Goal: Check status: Check status

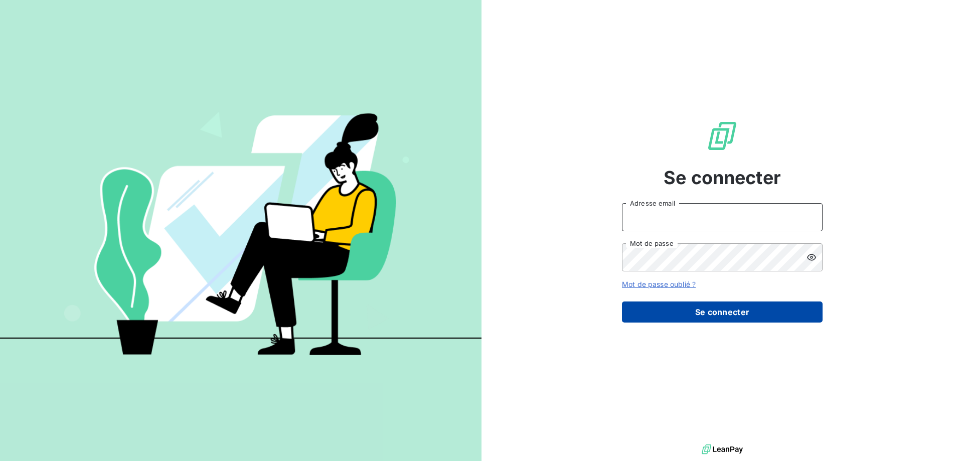
type input "mjcheze@perin.fr"
click at [696, 323] on button "Se connecter" at bounding box center [722, 312] width 201 height 21
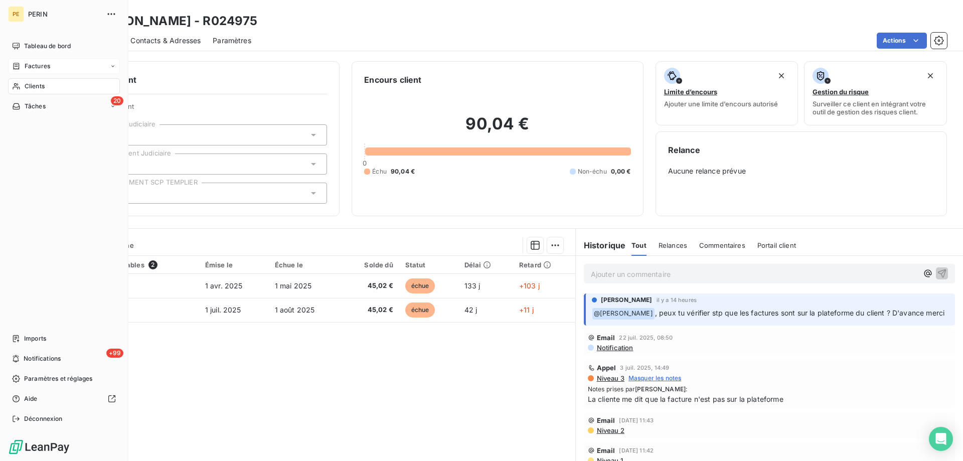
click at [48, 71] on span "Factures" at bounding box center [38, 66] width 26 height 9
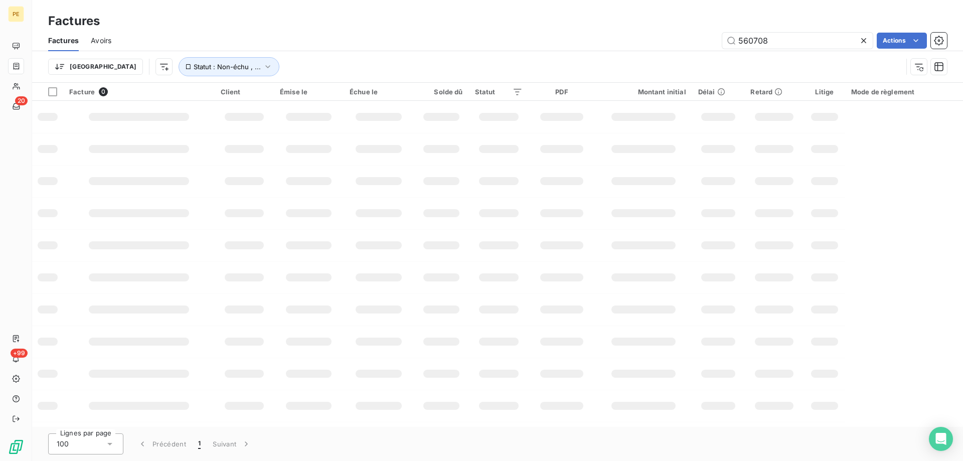
drag, startPoint x: 774, startPoint y: 52, endPoint x: 639, endPoint y: 55, distance: 135.0
click at [639, 49] on div "560708 Actions" at bounding box center [535, 41] width 824 height 16
type input "540227"
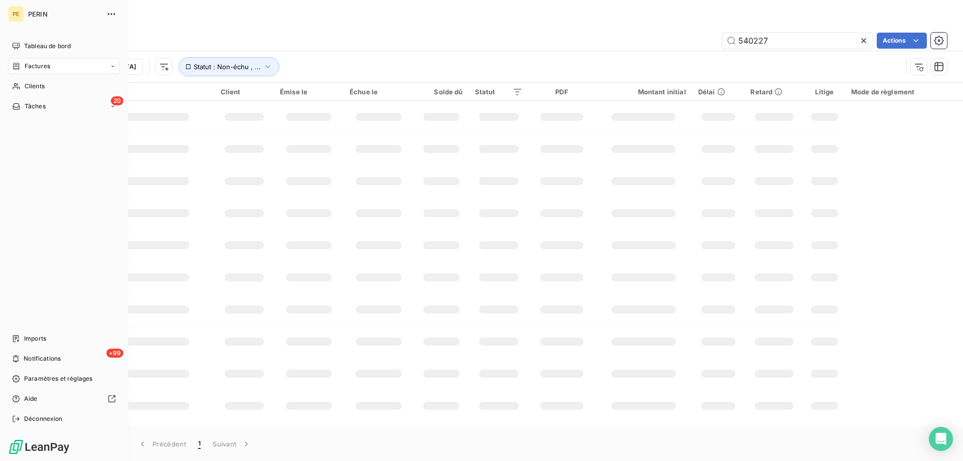
click at [108, 74] on div "Factures" at bounding box center [64, 66] width 112 height 16
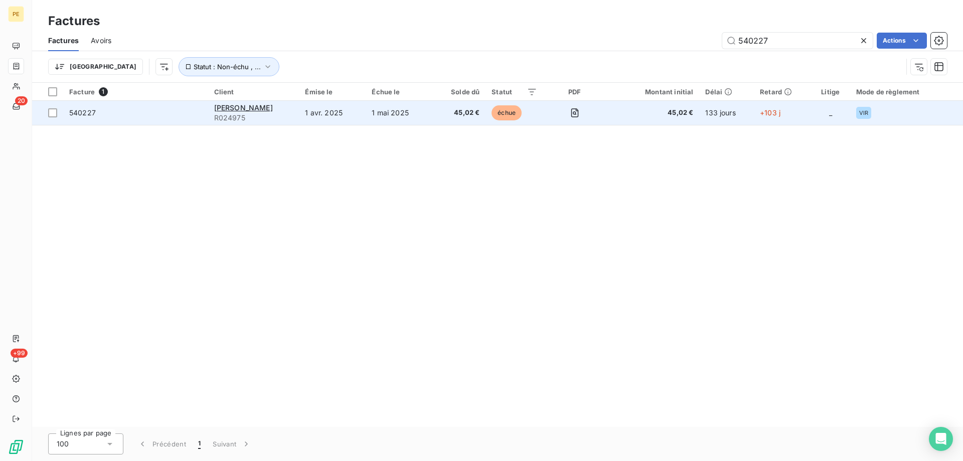
click at [518, 120] on span "échue" at bounding box center [507, 112] width 30 height 15
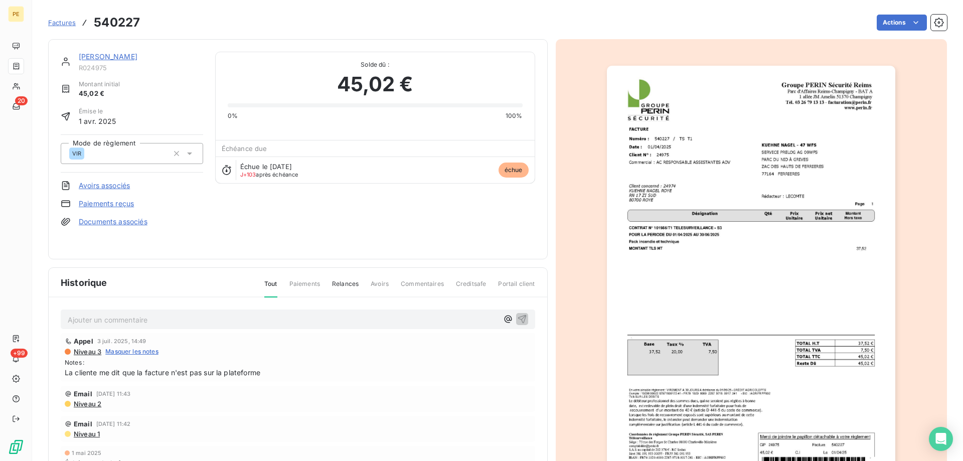
scroll to position [82, 0]
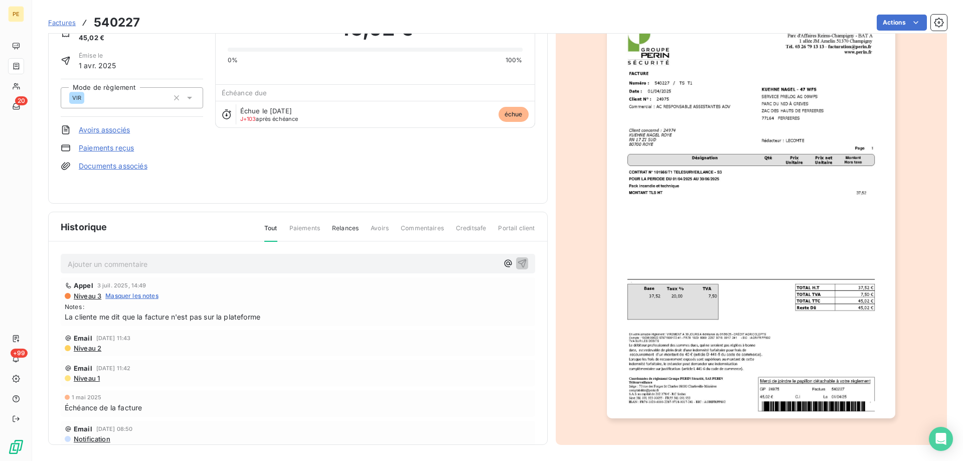
click at [145, 270] on p "Ajouter un commentaire ﻿" at bounding box center [283, 264] width 431 height 13
click at [230, 269] on p "[PERSON_NAME] a déposé la facture en V2" at bounding box center [283, 264] width 431 height 12
click at [517, 268] on icon "button" at bounding box center [522, 263] width 10 height 10
